Goal: Task Accomplishment & Management: Manage account settings

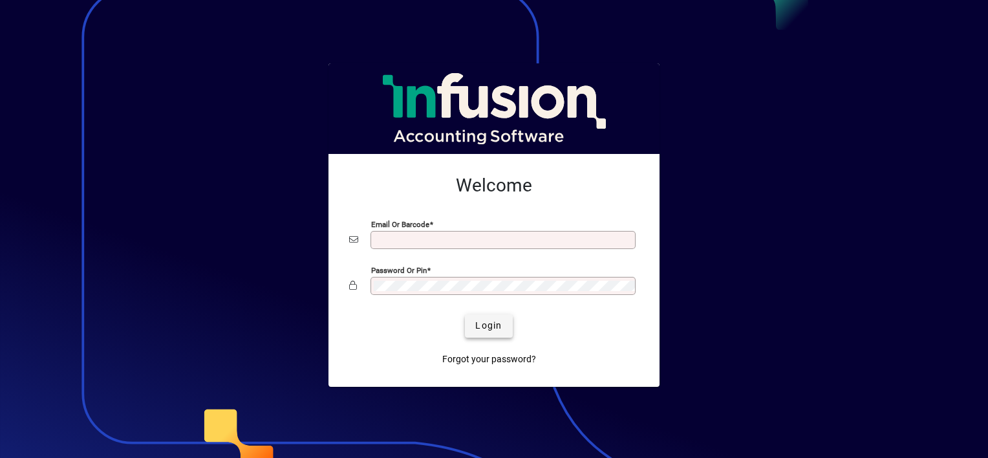
type input "**********"
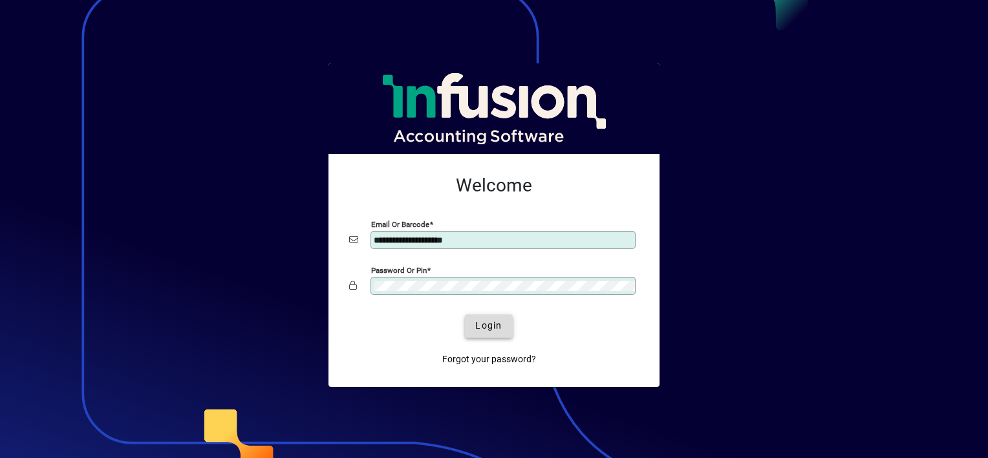
click at [492, 330] on span "Login" at bounding box center [488, 326] width 27 height 14
